Goal: Information Seeking & Learning: Find contact information

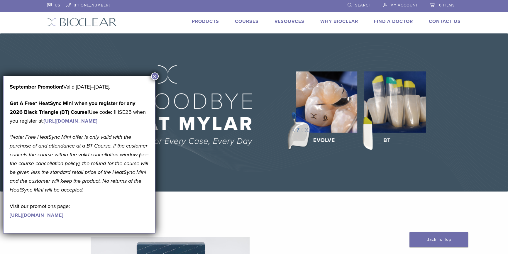
click at [157, 76] on button "×" at bounding box center [155, 76] width 8 height 8
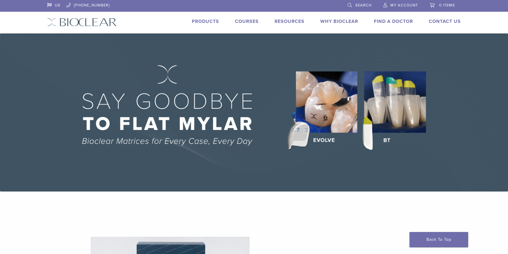
click at [384, 22] on link "Find A Doctor" at bounding box center [393, 21] width 39 height 6
click at [202, 24] on li "Products" at bounding box center [205, 21] width 27 height 7
click at [213, 22] on link "Products" at bounding box center [205, 21] width 27 height 6
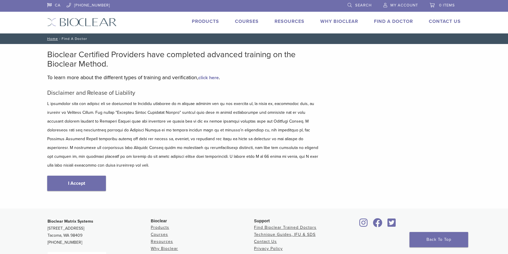
click at [146, 116] on p at bounding box center [183, 134] width 273 height 70
drag, startPoint x: 193, startPoint y: 135, endPoint x: 210, endPoint y: 132, distance: 17.0
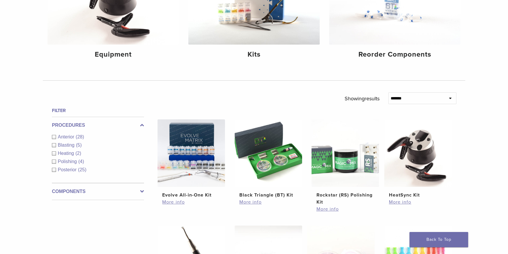
scroll to position [80, 0]
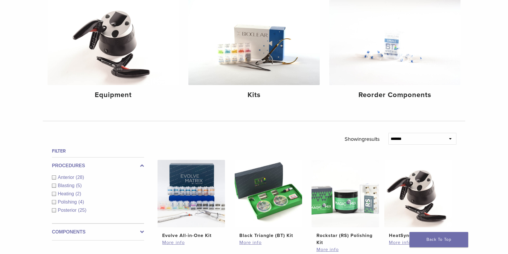
click at [61, 178] on span "Anterior" at bounding box center [67, 177] width 18 height 5
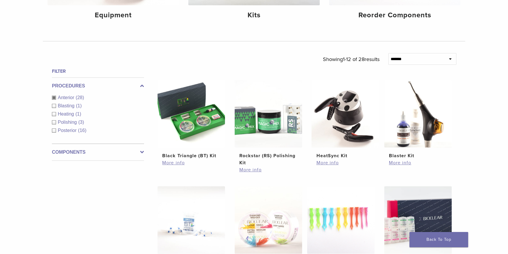
scroll to position [160, 0]
click at [106, 189] on div "Filter Procedures Anterior (28) Blasting (1) Heating (1) Polishing (3) Posterio…" at bounding box center [95, 253] width 97 height 372
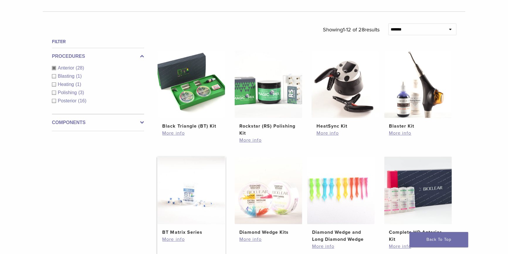
scroll to position [187, 0]
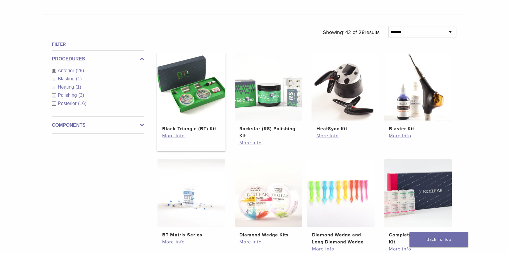
click at [194, 129] on h2 "Black Triangle (BT) Kit" at bounding box center [191, 128] width 58 height 7
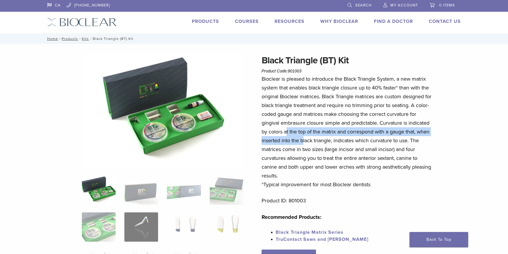
drag, startPoint x: 287, startPoint y: 131, endPoint x: 302, endPoint y: 139, distance: 17.1
click at [302, 139] on p "Bioclear is pleased to introduce the Black Triangle System, a new matrix system…" at bounding box center [348, 132] width 173 height 114
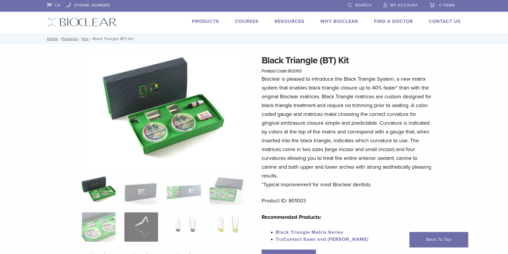
click at [307, 146] on p "Bioclear is pleased to introduce the Black Triangle System, a new matrix system…" at bounding box center [348, 132] width 173 height 114
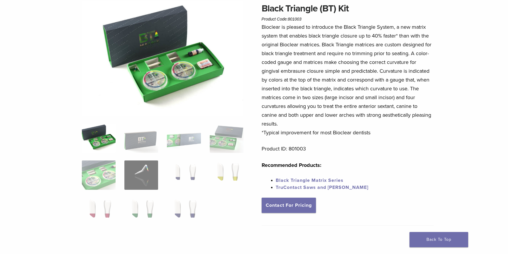
scroll to position [53, 0]
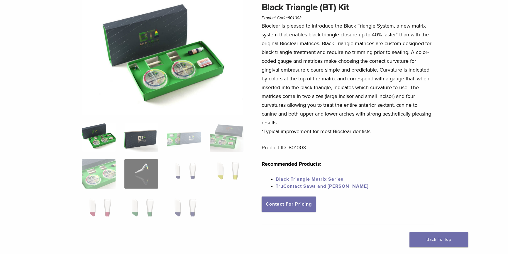
click at [141, 146] on img at bounding box center [141, 136] width 34 height 29
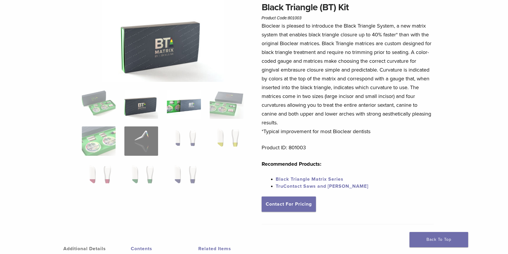
click at [182, 112] on img at bounding box center [184, 103] width 34 height 29
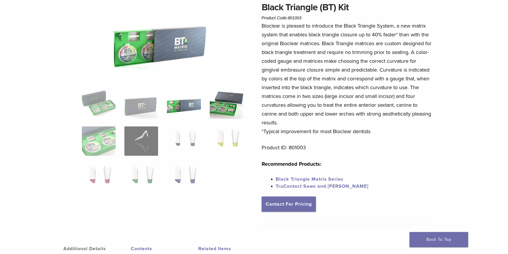
click at [225, 104] on img at bounding box center [227, 103] width 34 height 29
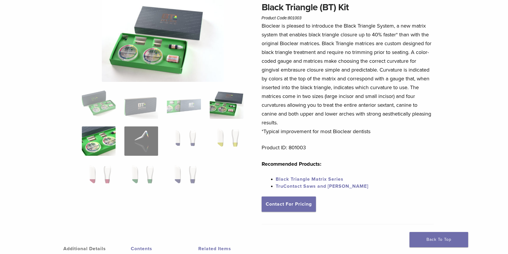
click at [107, 130] on img at bounding box center [99, 140] width 34 height 29
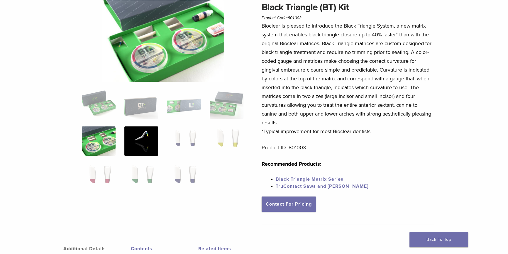
click at [137, 137] on img at bounding box center [141, 140] width 34 height 29
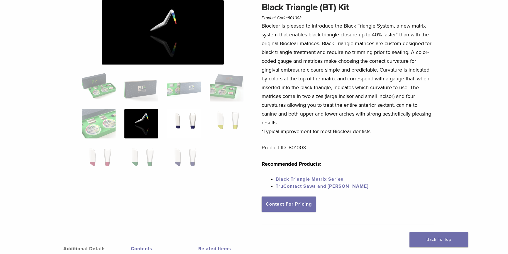
click at [191, 122] on img at bounding box center [184, 123] width 34 height 29
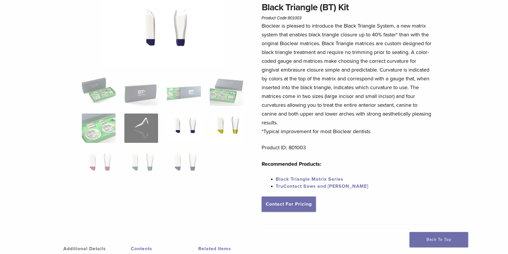
click at [223, 126] on img at bounding box center [227, 128] width 34 height 29
click at [91, 154] on img at bounding box center [99, 165] width 34 height 29
click at [139, 155] on img at bounding box center [141, 165] width 34 height 29
click at [176, 159] on img at bounding box center [184, 165] width 34 height 29
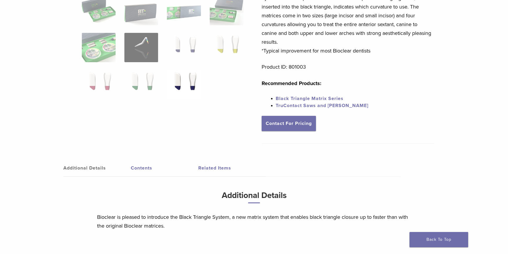
scroll to position [133, 0]
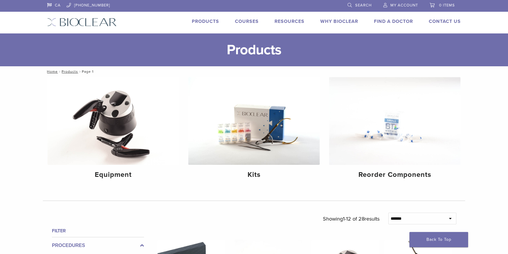
scroll to position [187, 0]
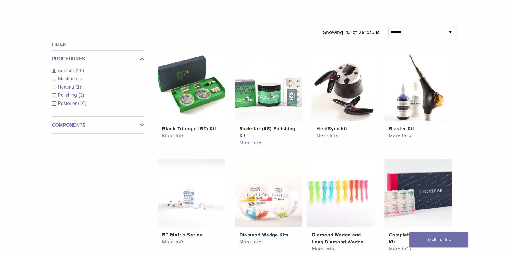
scroll to position [80, 0]
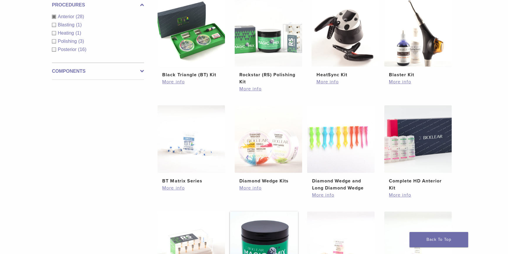
scroll to position [240, 0]
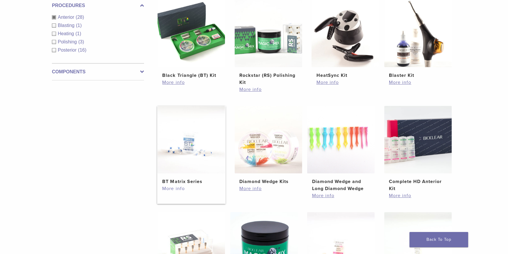
click at [178, 187] on link "More info" at bounding box center [191, 188] width 58 height 7
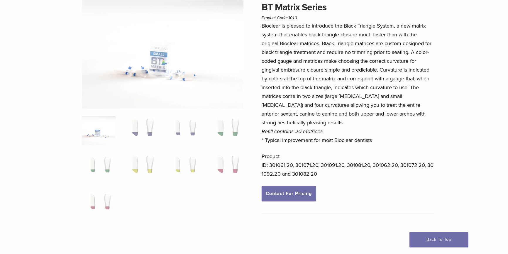
scroll to position [26, 0]
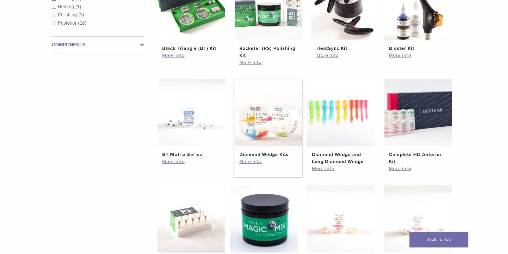
scroll to position [293, 0]
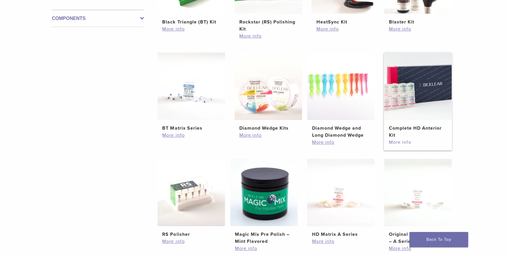
click at [401, 143] on link "More info" at bounding box center [418, 142] width 58 height 7
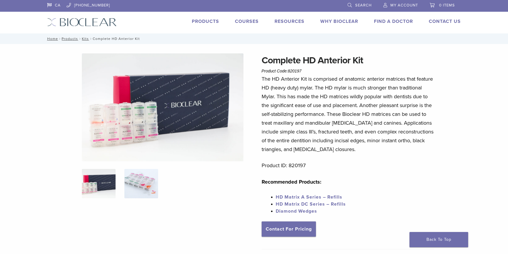
click at [139, 179] on img at bounding box center [141, 183] width 34 height 29
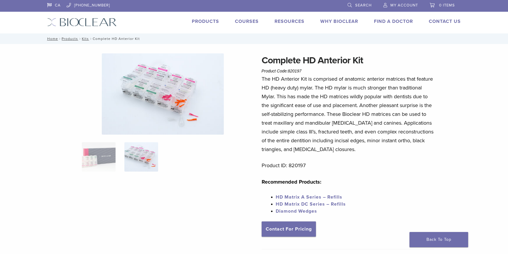
click at [167, 100] on img at bounding box center [163, 93] width 122 height 81
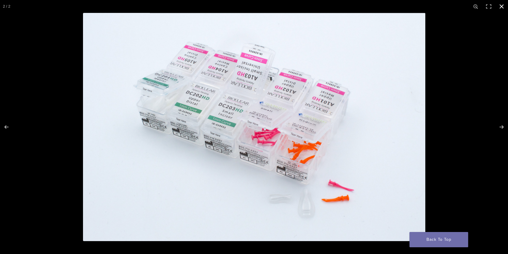
click at [502, 8] on button "Close (Esc)" at bounding box center [501, 6] width 13 height 13
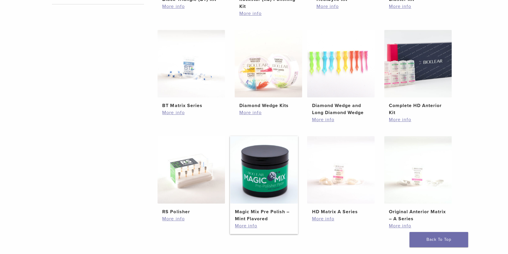
scroll to position [346, 0]
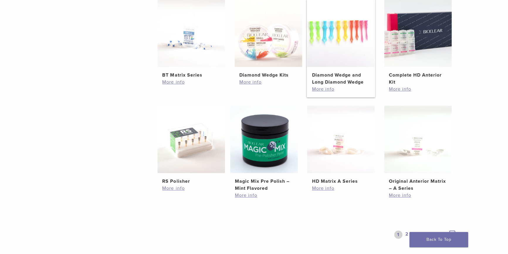
click at [331, 80] on h2 "Diamond Wedge and Long Diamond Wedge" at bounding box center [341, 79] width 58 height 14
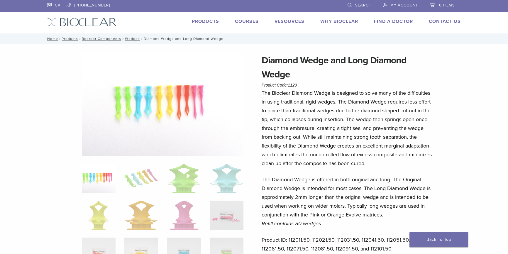
scroll to position [80, 0]
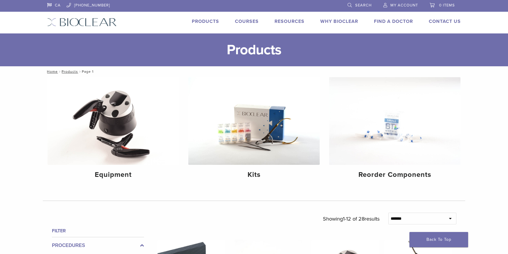
scroll to position [346, 0]
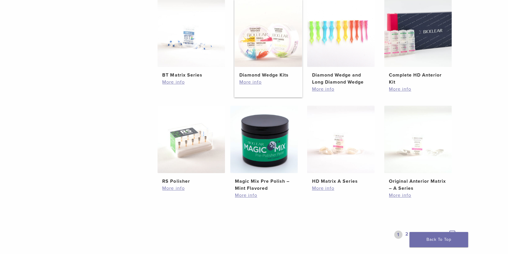
click at [257, 74] on h2 "Diamond Wedge Kits" at bounding box center [268, 75] width 58 height 7
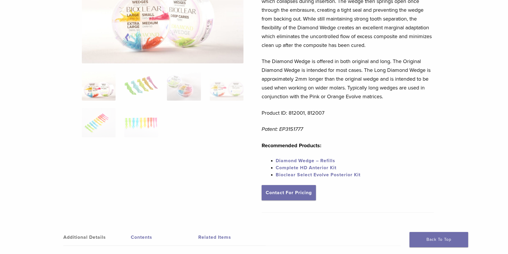
scroll to position [53, 0]
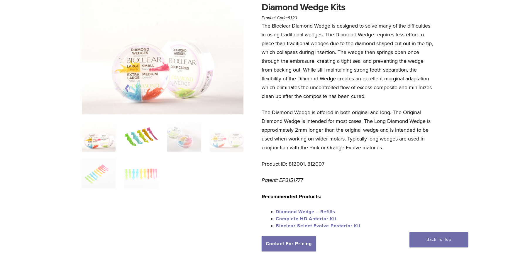
click at [152, 138] on img at bounding box center [141, 136] width 34 height 29
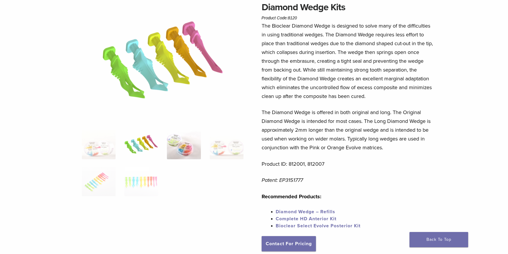
click at [185, 140] on img at bounding box center [184, 144] width 34 height 29
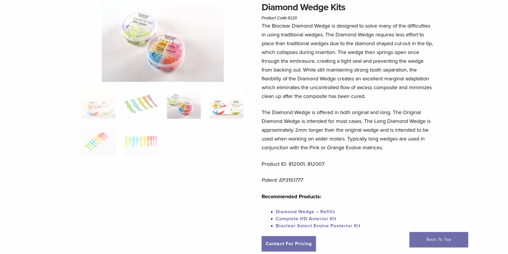
click at [224, 117] on img at bounding box center [227, 103] width 34 height 29
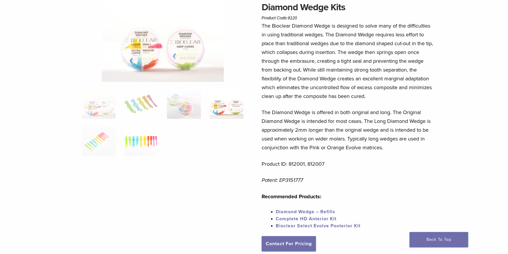
click at [141, 140] on img at bounding box center [141, 140] width 34 height 29
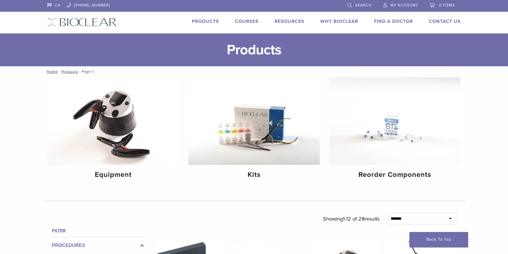
scroll to position [346, 0]
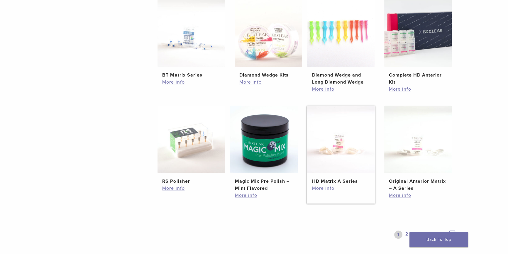
click at [334, 185] on link "More info" at bounding box center [341, 188] width 58 height 7
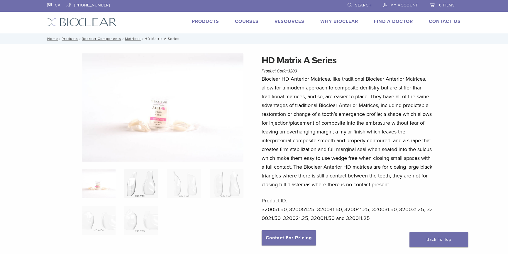
click at [139, 184] on img at bounding box center [141, 183] width 34 height 29
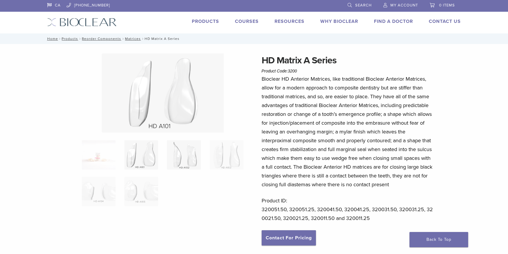
click at [192, 162] on img at bounding box center [184, 154] width 34 height 29
click at [229, 160] on img at bounding box center [227, 154] width 34 height 29
click at [105, 188] on img at bounding box center [99, 191] width 34 height 29
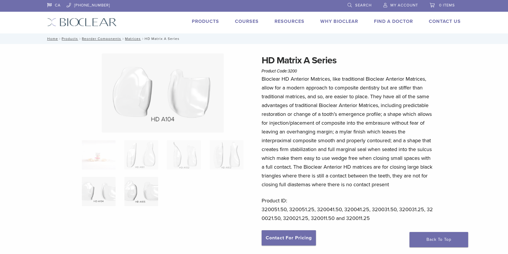
click at [146, 186] on img at bounding box center [141, 191] width 34 height 29
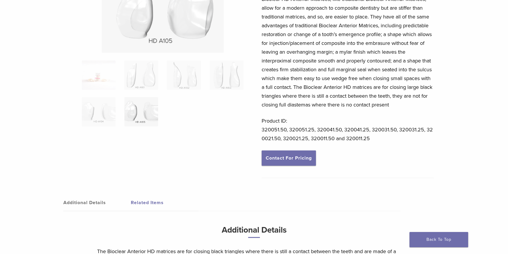
scroll to position [213, 0]
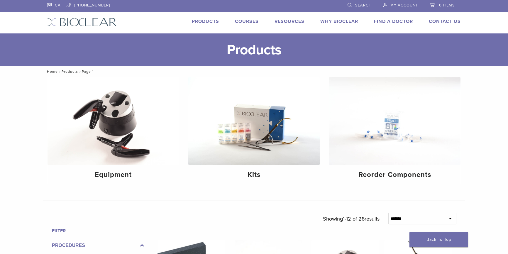
scroll to position [346, 0]
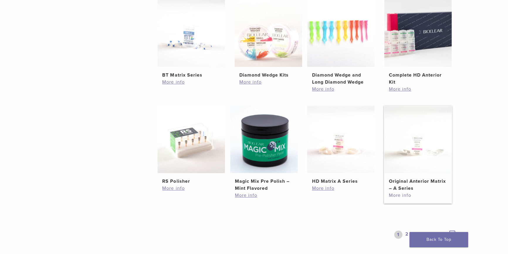
click at [399, 196] on link "More info" at bounding box center [418, 195] width 58 height 7
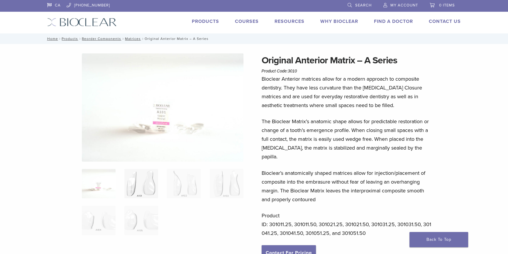
click at [149, 183] on img at bounding box center [141, 183] width 34 height 29
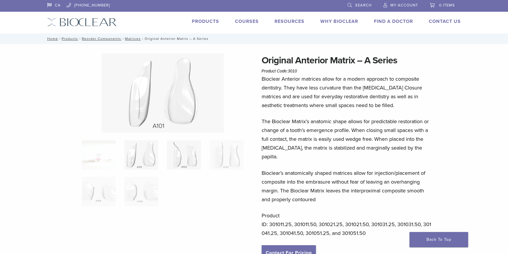
click at [183, 158] on img at bounding box center [184, 154] width 34 height 29
click at [221, 157] on img at bounding box center [227, 154] width 34 height 29
click at [95, 187] on img at bounding box center [99, 191] width 34 height 29
click at [137, 185] on img at bounding box center [141, 191] width 34 height 29
click at [146, 154] on img at bounding box center [141, 154] width 34 height 29
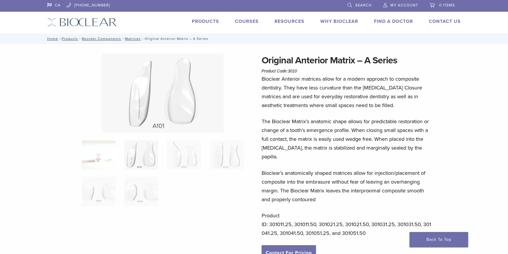
click at [113, 158] on img at bounding box center [99, 154] width 34 height 29
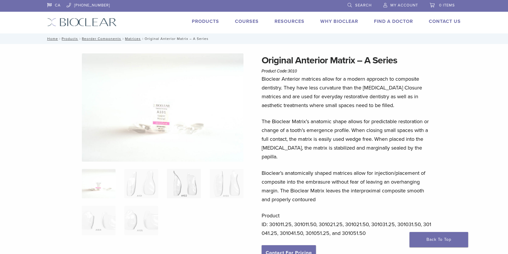
click at [190, 179] on img at bounding box center [184, 183] width 34 height 29
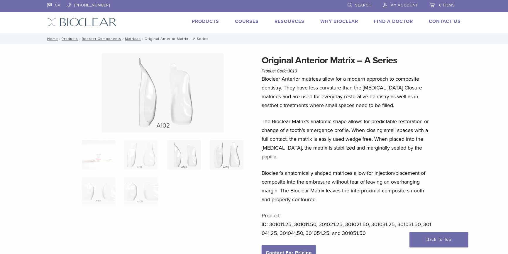
click at [229, 158] on img at bounding box center [227, 154] width 34 height 29
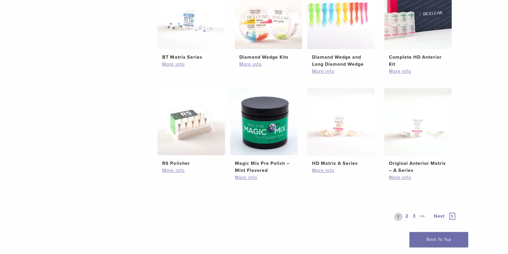
scroll to position [373, 0]
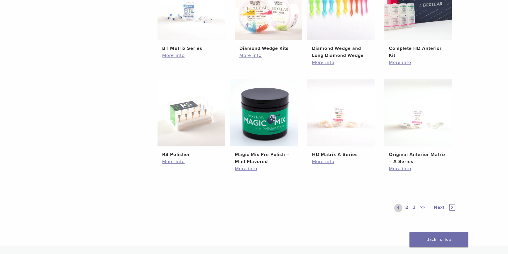
click at [408, 204] on link "2" at bounding box center [407, 208] width 6 height 8
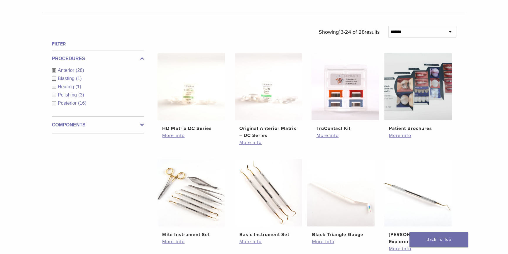
scroll to position [187, 0]
click at [255, 144] on link "More info" at bounding box center [268, 142] width 58 height 7
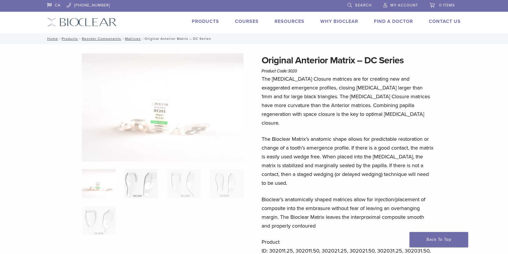
click at [133, 182] on img at bounding box center [141, 183] width 34 height 29
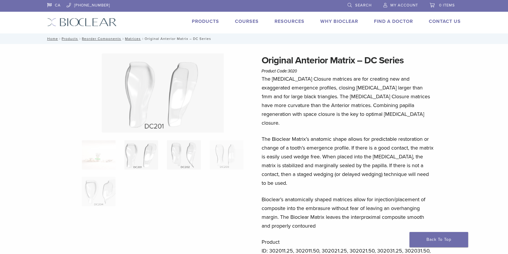
click at [176, 158] on img at bounding box center [184, 154] width 34 height 29
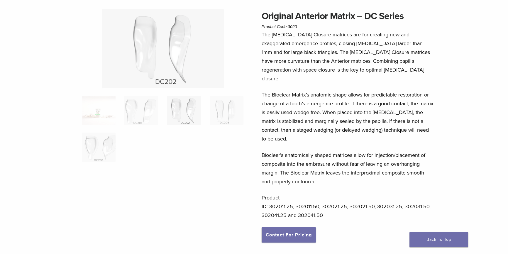
scroll to position [53, 0]
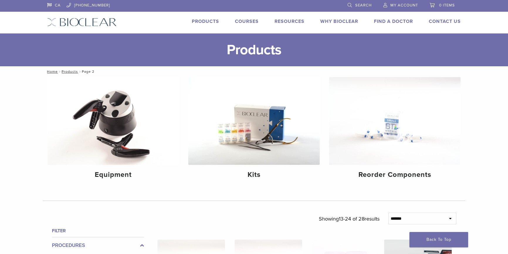
scroll to position [187, 0]
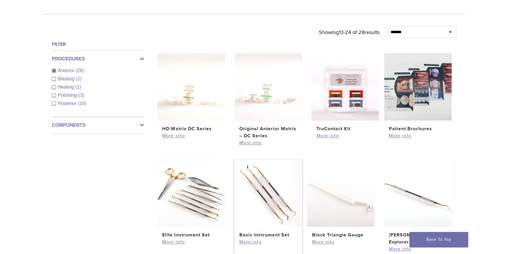
drag, startPoint x: 268, startPoint y: 177, endPoint x: 274, endPoint y: 180, distance: 6.3
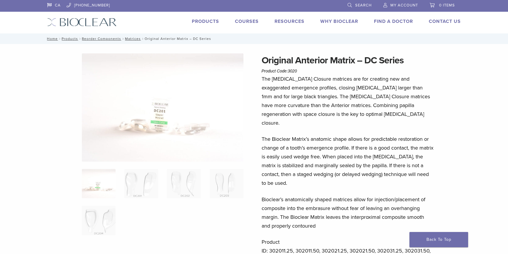
scroll to position [53, 0]
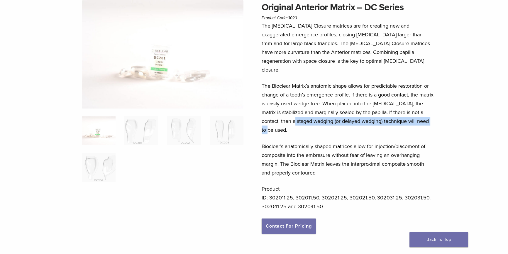
drag, startPoint x: 295, startPoint y: 112, endPoint x: 310, endPoint y: 117, distance: 16.0
click at [310, 117] on p "The Bioclear Matrix’s anatomic shape allows for predictable restoration or chan…" at bounding box center [348, 108] width 173 height 53
click at [323, 130] on div "The [MEDICAL_DATA] Closure matrices are for creating new and exaggerated emerge…" at bounding box center [348, 119] width 173 height 197
drag, startPoint x: 321, startPoint y: 132, endPoint x: 324, endPoint y: 131, distance: 3.1
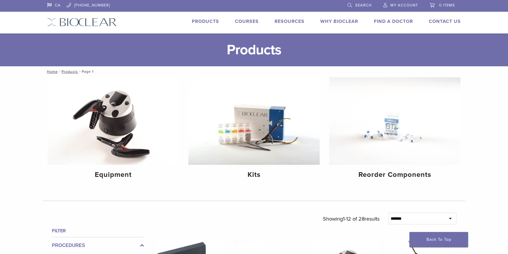
scroll to position [373, 0]
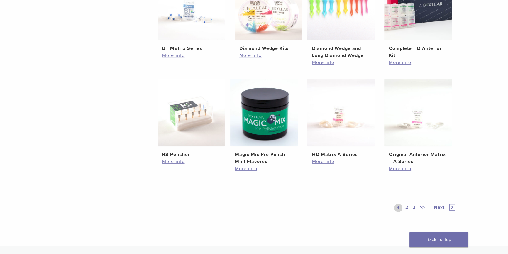
click at [405, 207] on link "2" at bounding box center [407, 208] width 6 height 8
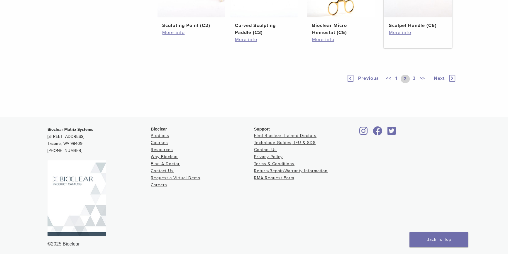
scroll to position [364, 0]
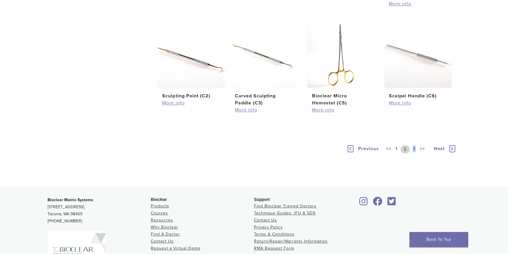
click at [414, 153] on link "3" at bounding box center [414, 149] width 5 height 8
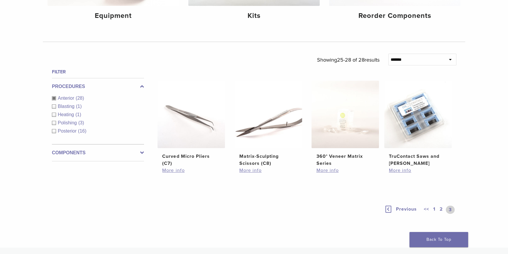
scroll to position [186, 0]
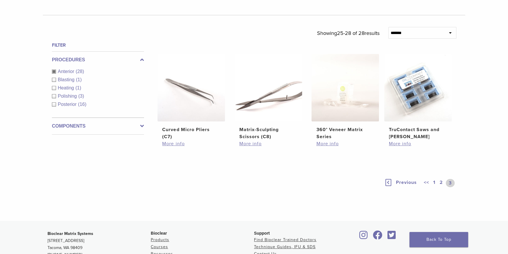
click at [439, 181] on link "2" at bounding box center [442, 183] width 6 height 8
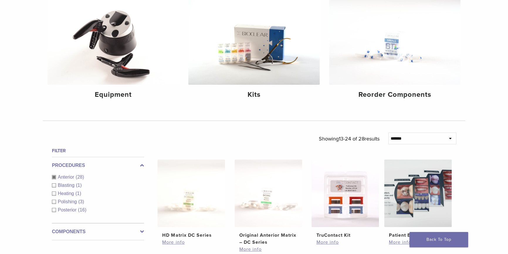
scroll to position [79, 0]
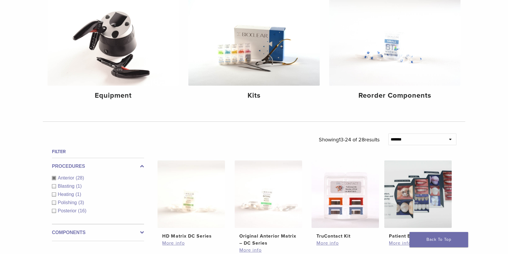
click at [54, 178] on div "Anterior (28)" at bounding box center [98, 178] width 92 height 7
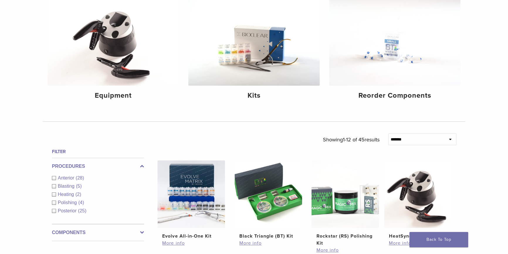
click at [64, 153] on h4 "Filter" at bounding box center [98, 151] width 92 height 7
click at [64, 148] on h4 "Filter" at bounding box center [98, 151] width 92 height 7
click at [65, 148] on h4 "Filter" at bounding box center [98, 151] width 92 height 7
click at [142, 168] on icon at bounding box center [142, 166] width 4 height 7
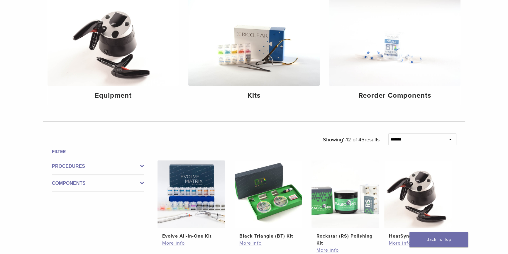
click at [143, 164] on icon at bounding box center [142, 166] width 4 height 7
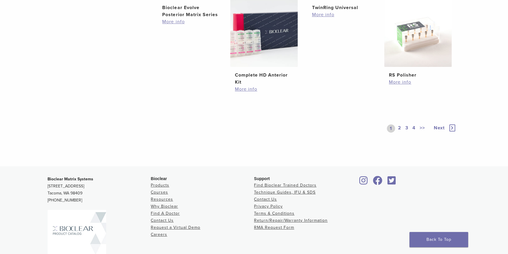
scroll to position [479, 0]
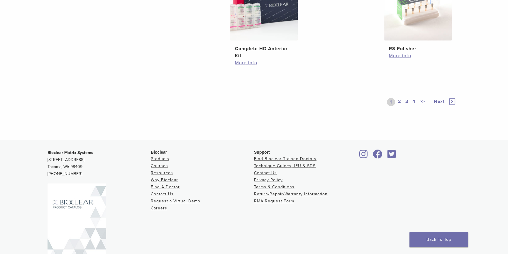
click at [400, 101] on link "2" at bounding box center [400, 102] width 6 height 8
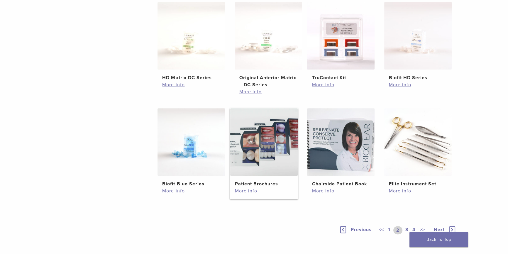
scroll to position [399, 0]
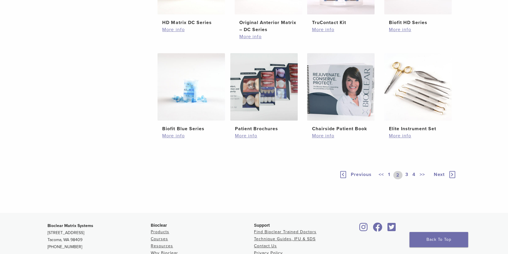
click at [407, 173] on link "3" at bounding box center [406, 175] width 5 height 8
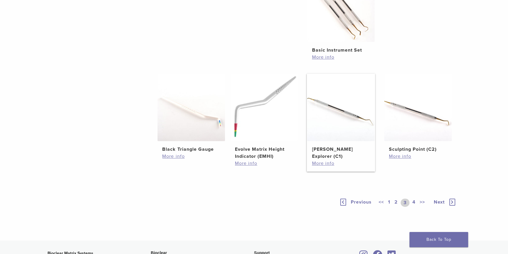
scroll to position [398, 0]
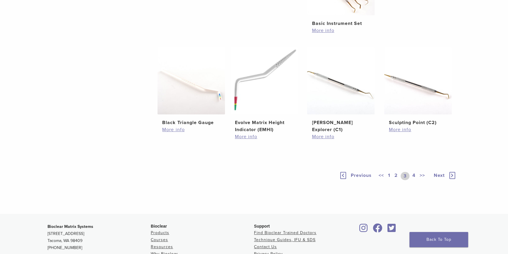
click at [412, 180] on link "4" at bounding box center [414, 176] width 6 height 8
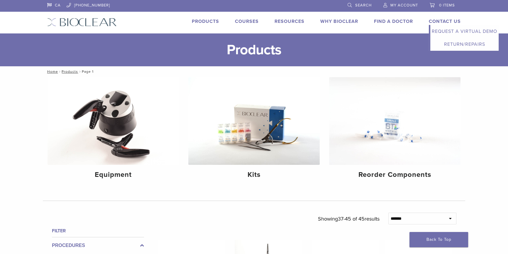
click at [446, 20] on link "Contact Us" at bounding box center [445, 21] width 32 height 6
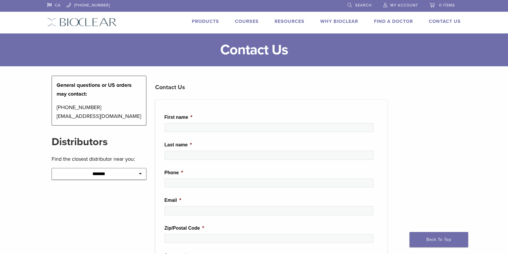
click at [207, 20] on link "Products" at bounding box center [205, 21] width 27 height 6
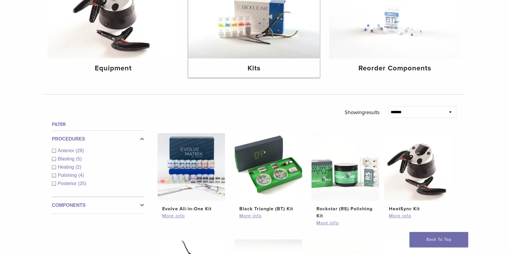
scroll to position [53, 0]
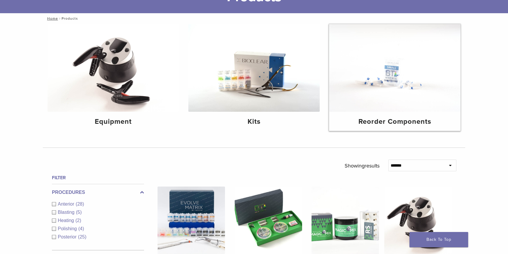
click at [366, 82] on img at bounding box center [394, 68] width 131 height 88
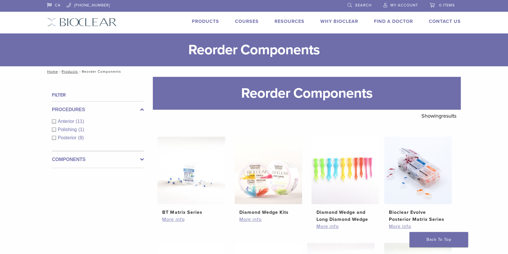
click at [385, 21] on link "Find A Doctor" at bounding box center [393, 21] width 39 height 6
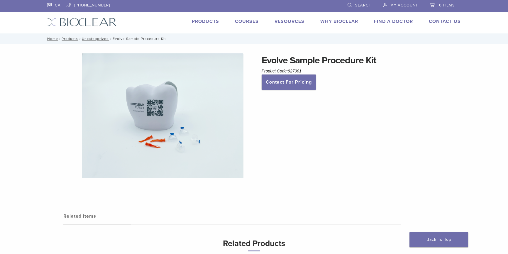
click at [179, 142] on img at bounding box center [163, 115] width 162 height 125
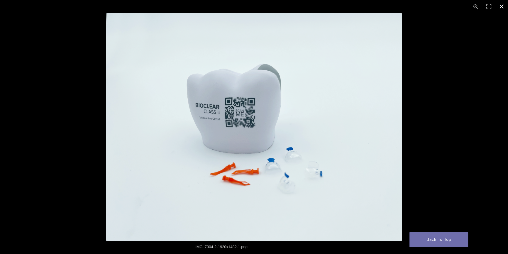
click at [503, 6] on button "Close (Esc)" at bounding box center [501, 6] width 13 height 13
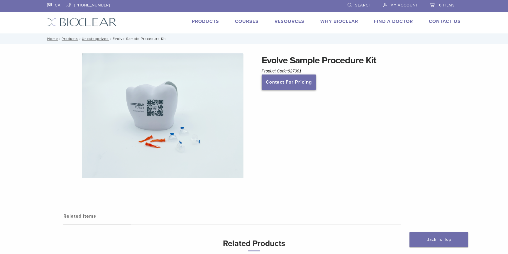
click at [291, 87] on link "Contact For Pricing" at bounding box center [289, 82] width 54 height 15
click at [355, 5] on link "Search" at bounding box center [360, 4] width 24 height 9
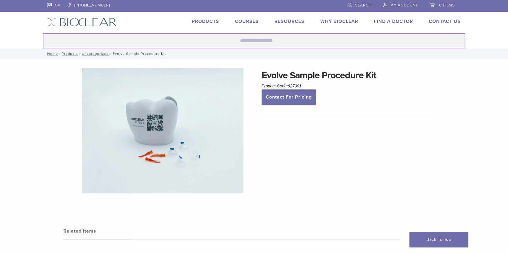
click at [274, 41] on input "Search for:" at bounding box center [254, 40] width 422 height 15
type input "******"
click at [43, 33] on button "Search" at bounding box center [43, 33] width 0 height 0
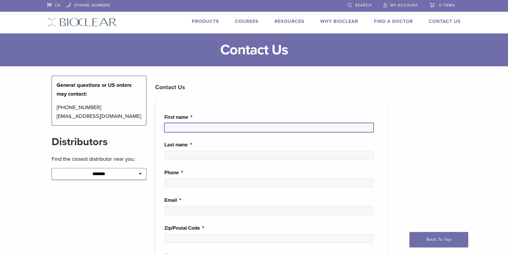
click at [224, 129] on input "First name *" at bounding box center [269, 127] width 209 height 9
type input "*****"
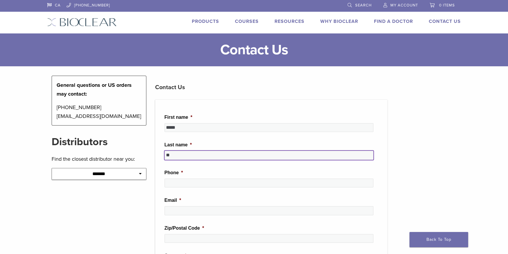
type input "**"
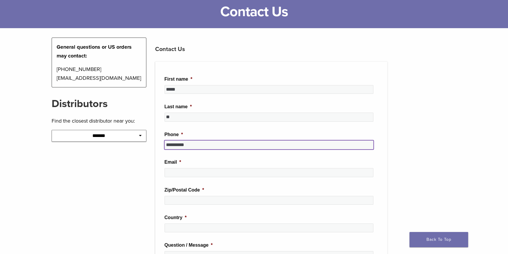
scroll to position [80, 0]
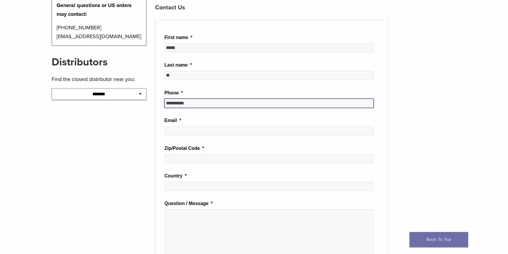
type input "**********"
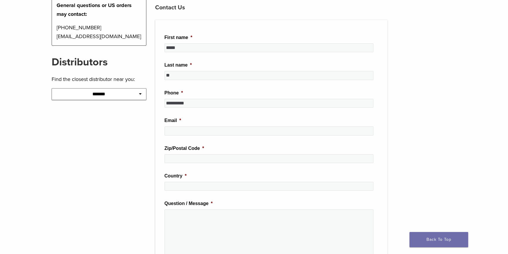
click at [118, 96] on select "**********" at bounding box center [99, 94] width 95 height 12
select select "******"
click at [52, 88] on select "**********" at bounding box center [99, 94] width 95 height 12
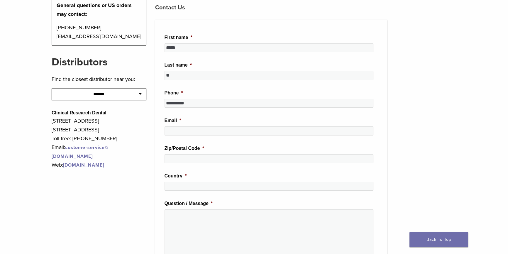
click at [110, 131] on p "167 Central Ave, Suite 200 London, Ontario N6A 1M6" at bounding box center [99, 125] width 95 height 18
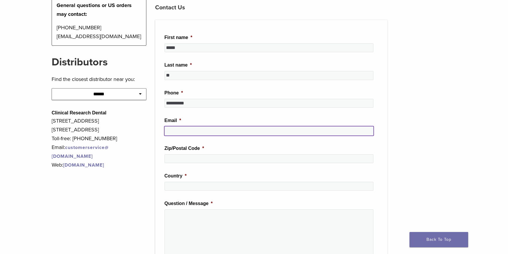
click at [178, 128] on input "Email *" at bounding box center [269, 130] width 209 height 9
type input "**********"
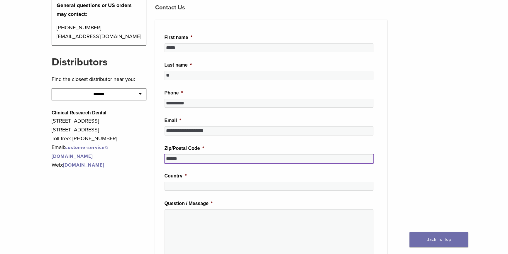
type input "******"
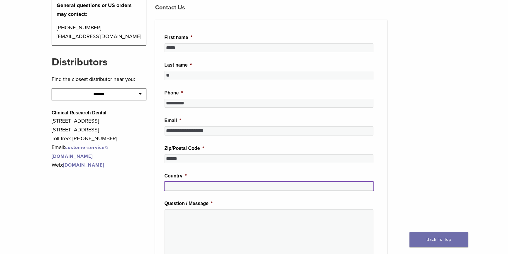
click at [175, 184] on input "Country *" at bounding box center [269, 186] width 209 height 9
type input "******"
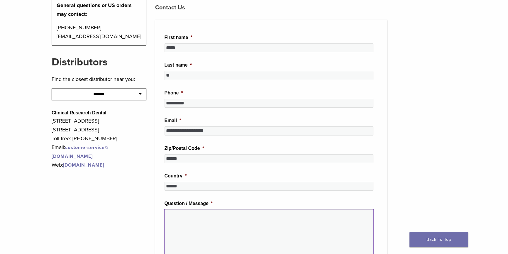
click at [182, 223] on textarea "Question / Message *" at bounding box center [269, 232] width 209 height 47
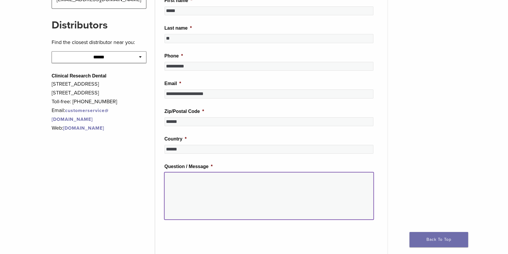
scroll to position [213, 0]
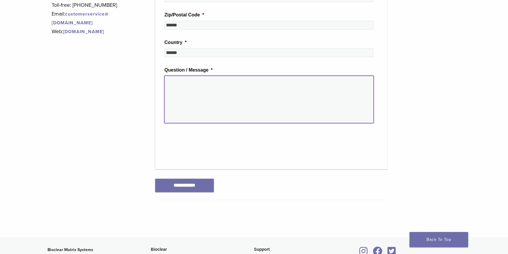
click at [244, 103] on textarea "Question / Message *" at bounding box center [269, 99] width 209 height 47
type textarea "*"
drag, startPoint x: 316, startPoint y: 82, endPoint x: 268, endPoint y: 85, distance: 48.8
click at [268, 85] on textarea "**********" at bounding box center [269, 99] width 209 height 47
click at [255, 82] on textarea "**********" at bounding box center [269, 99] width 209 height 47
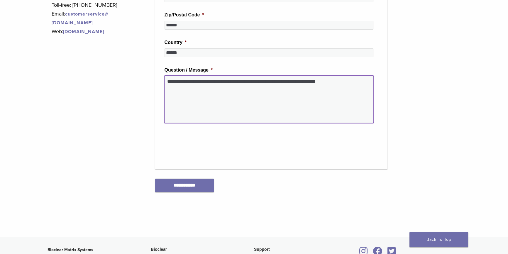
click at [253, 82] on textarea "**********" at bounding box center [269, 99] width 209 height 47
click at [350, 82] on textarea "**********" at bounding box center [269, 99] width 209 height 47
type textarea "**********"
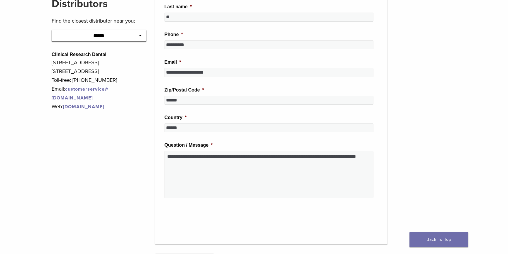
scroll to position [160, 0]
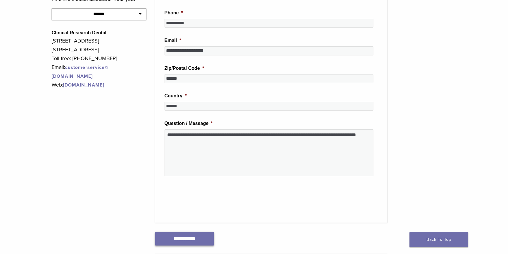
click at [190, 237] on input "**********" at bounding box center [184, 238] width 59 height 13
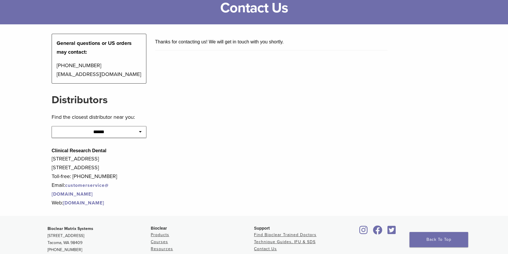
scroll to position [0, 0]
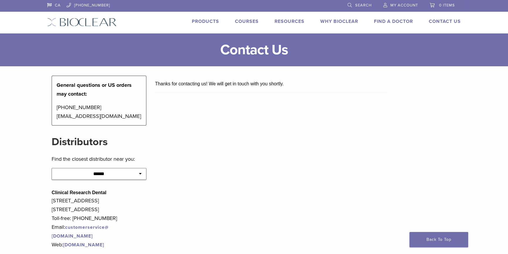
click at [246, 23] on link "Courses" at bounding box center [247, 21] width 24 height 6
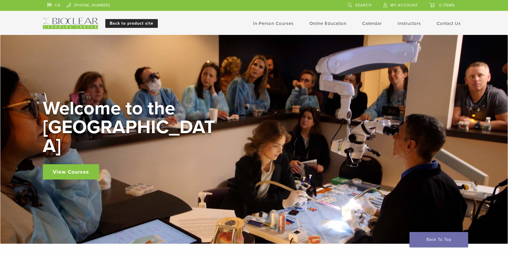
click at [146, 21] on link "Back to product site" at bounding box center [131, 23] width 53 height 9
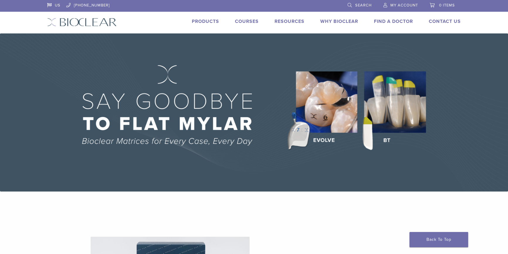
click at [405, 3] on span "My Account" at bounding box center [404, 5] width 28 height 5
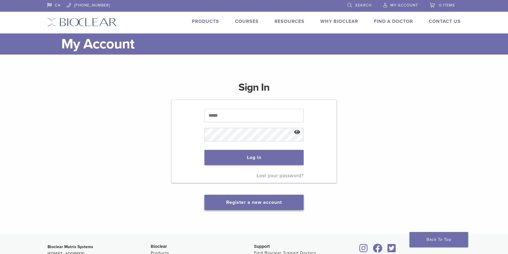
click at [273, 198] on button "Register a new account" at bounding box center [253, 202] width 99 height 15
click at [269, 203] on link "Register a new account" at bounding box center [254, 203] width 56 height 6
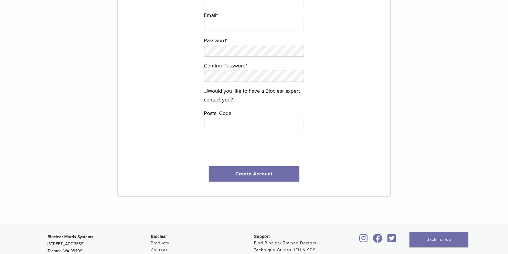
scroll to position [53, 0]
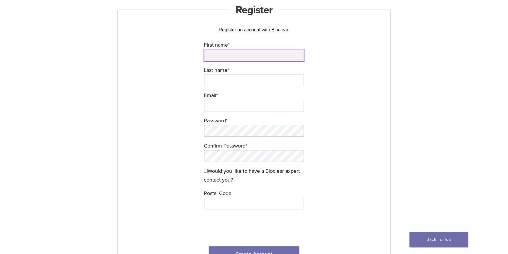
click at [256, 53] on input "First name *" at bounding box center [254, 55] width 100 height 12
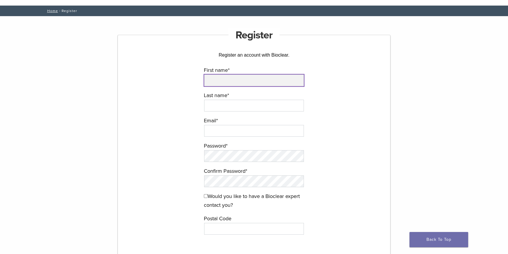
scroll to position [0, 0]
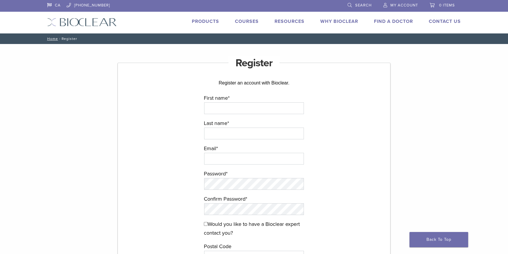
click at [411, 100] on div "Register Register an account with Bioclear. First name * Last name * Email * Pa…" at bounding box center [254, 200] width 422 height 313
click at [211, 20] on link "Products" at bounding box center [205, 21] width 27 height 6
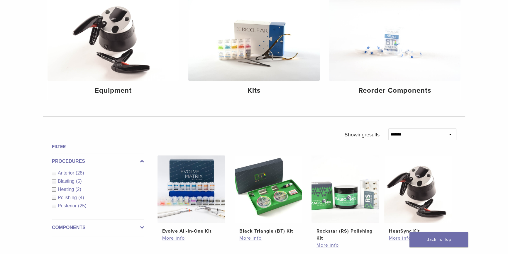
scroll to position [53, 0]
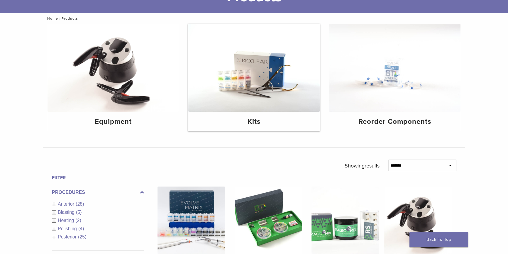
click at [249, 73] on img at bounding box center [253, 68] width 131 height 88
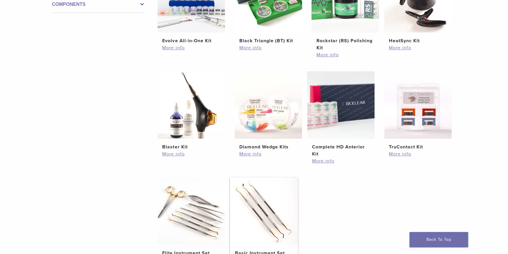
scroll to position [106, 0]
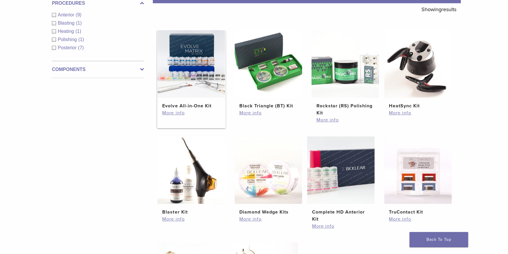
click at [188, 68] on img at bounding box center [191, 63] width 67 height 67
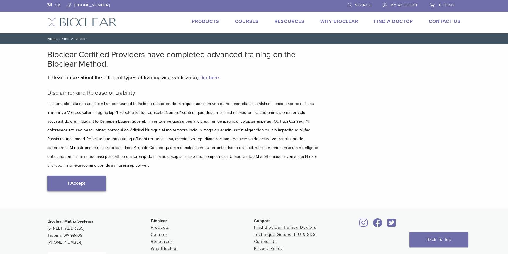
click at [60, 176] on link "I Accept" at bounding box center [76, 183] width 59 height 15
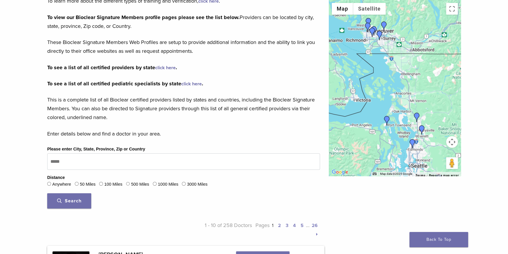
scroll to position [80, 0]
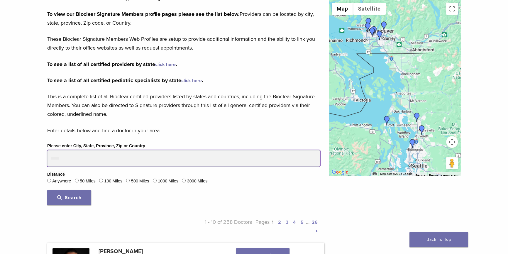
click at [95, 160] on input "Please enter City, State, Province, Zip or Country" at bounding box center [183, 158] width 273 height 16
type input "*********"
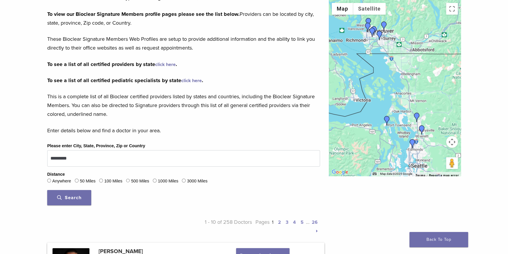
click at [67, 196] on span "Search" at bounding box center [69, 198] width 24 height 6
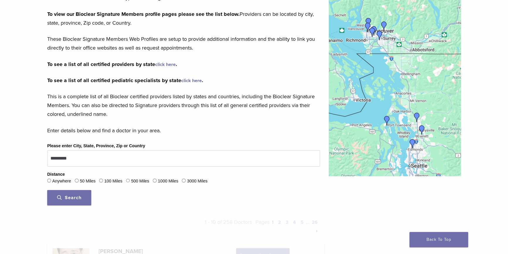
click at [67, 195] on span "Search" at bounding box center [69, 198] width 24 height 6
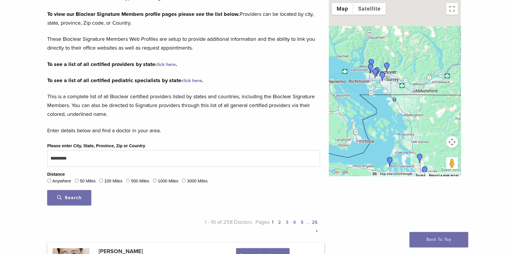
drag, startPoint x: 378, startPoint y: 59, endPoint x: 386, endPoint y: 119, distance: 60.4
click at [386, 118] on div at bounding box center [395, 88] width 132 height 176
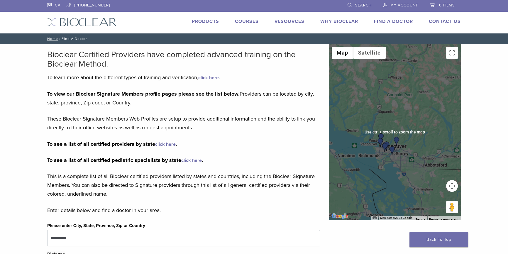
click at [392, 133] on div at bounding box center [395, 132] width 132 height 176
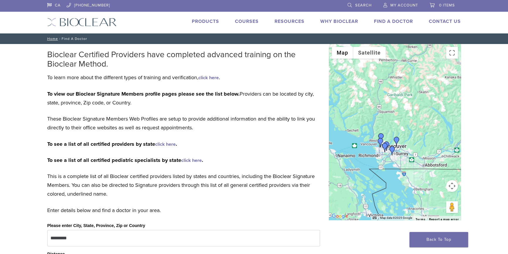
click at [413, 149] on div at bounding box center [395, 132] width 132 height 176
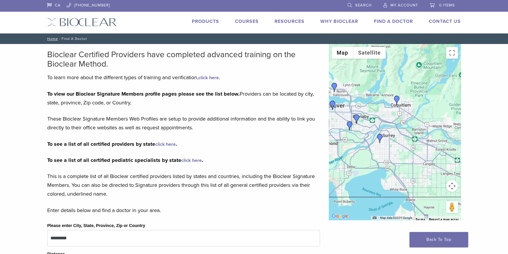
drag, startPoint x: 399, startPoint y: 139, endPoint x: 428, endPoint y: 152, distance: 32.1
click at [425, 152] on div at bounding box center [395, 132] width 132 height 176
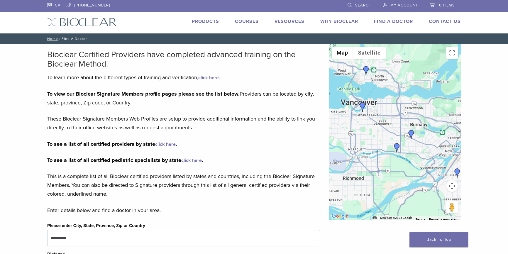
drag, startPoint x: 370, startPoint y: 130, endPoint x: 429, endPoint y: 143, distance: 60.9
click at [429, 143] on div at bounding box center [395, 132] width 132 height 176
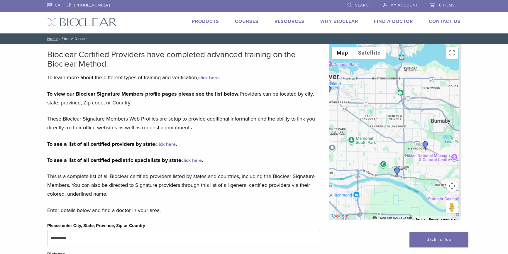
drag, startPoint x: 393, startPoint y: 134, endPoint x: 379, endPoint y: 121, distance: 19.1
click at [379, 121] on div at bounding box center [395, 132] width 132 height 176
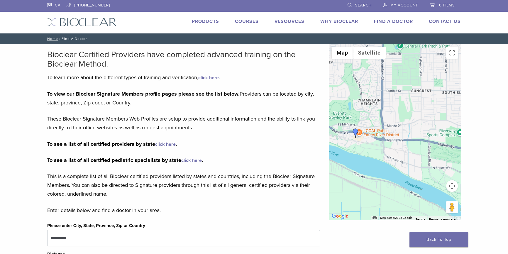
drag, startPoint x: 397, startPoint y: 159, endPoint x: 411, endPoint y: 126, distance: 35.1
click at [411, 126] on div at bounding box center [395, 132] width 132 height 176
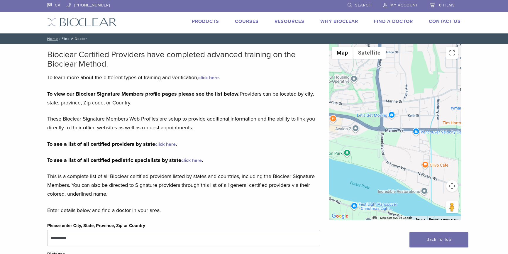
drag, startPoint x: 390, startPoint y: 138, endPoint x: 437, endPoint y: 142, distance: 46.9
click at [437, 142] on div at bounding box center [395, 132] width 132 height 176
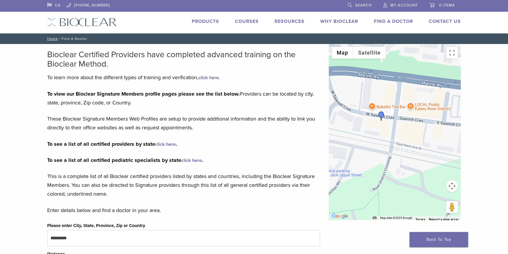
drag, startPoint x: 402, startPoint y: 120, endPoint x: 420, endPoint y: 155, distance: 40.2
click at [420, 155] on div at bounding box center [395, 132] width 132 height 176
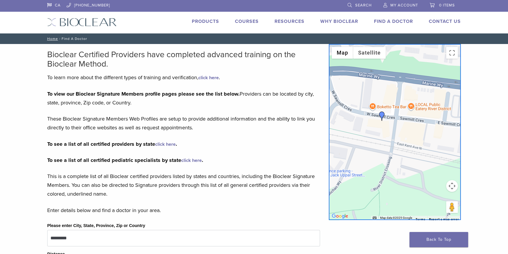
click at [380, 114] on img "Dr. Scott Kollen" at bounding box center [381, 115] width 9 height 9
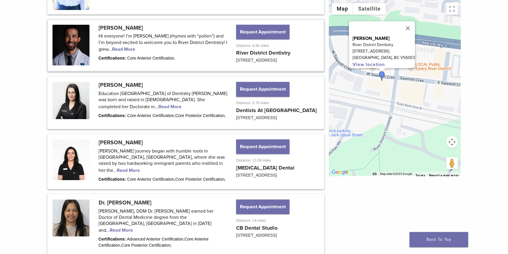
scroll to position [469, 0]
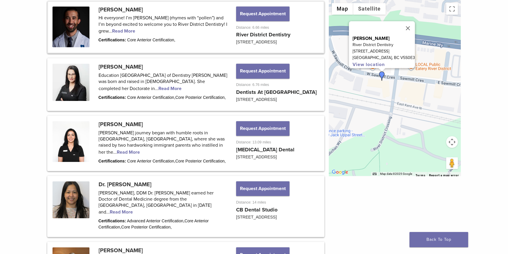
click at [128, 30] on link at bounding box center [185, 27] width 275 height 51
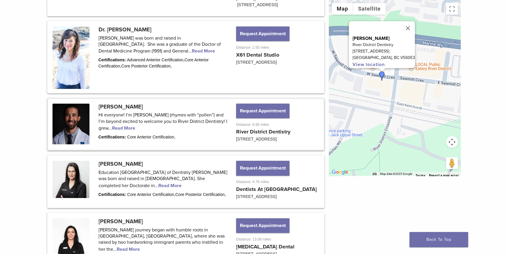
scroll to position [388, 0]
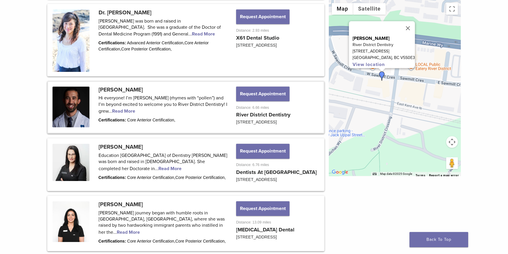
click at [155, 117] on link at bounding box center [185, 107] width 275 height 51
click at [158, 109] on link at bounding box center [185, 107] width 275 height 51
click at [129, 109] on link at bounding box center [185, 107] width 275 height 51
click at [79, 98] on link at bounding box center [185, 107] width 275 height 51
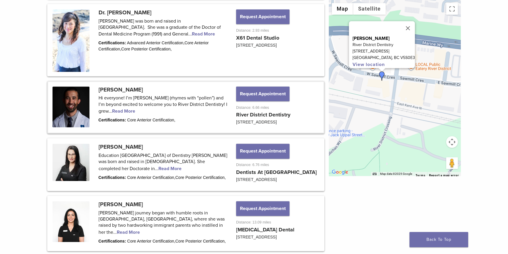
click at [142, 100] on link at bounding box center [185, 107] width 275 height 51
click at [76, 107] on link at bounding box center [185, 107] width 275 height 51
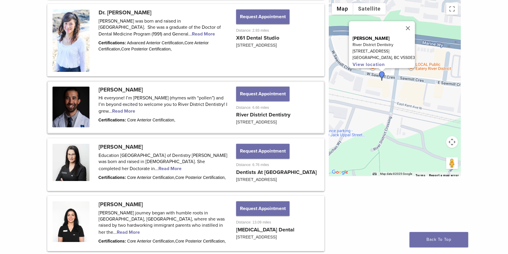
click at [149, 96] on link at bounding box center [185, 107] width 275 height 51
click at [72, 103] on link at bounding box center [185, 107] width 275 height 51
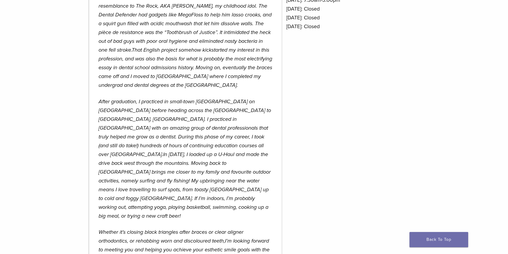
scroll to position [320, 0]
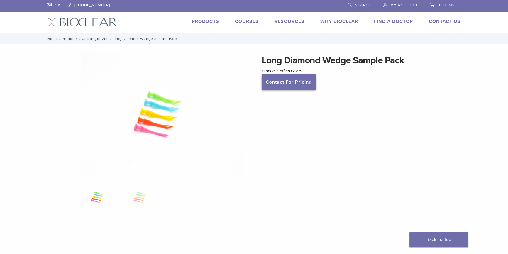
click at [297, 87] on link "Contact For Pricing" at bounding box center [289, 82] width 54 height 15
